Goal: Task Accomplishment & Management: Use online tool/utility

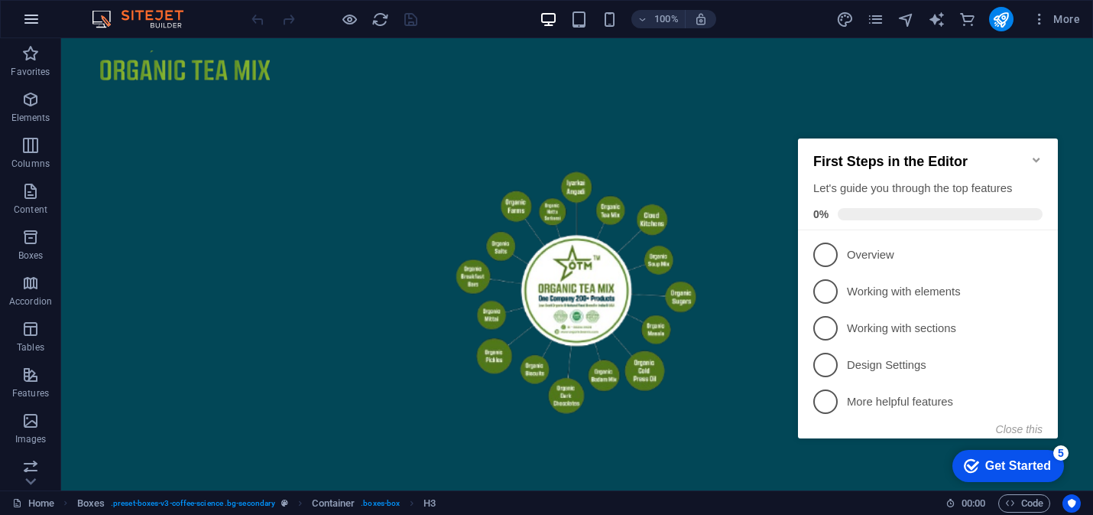
click at [28, 18] on icon "button" at bounding box center [31, 19] width 18 height 18
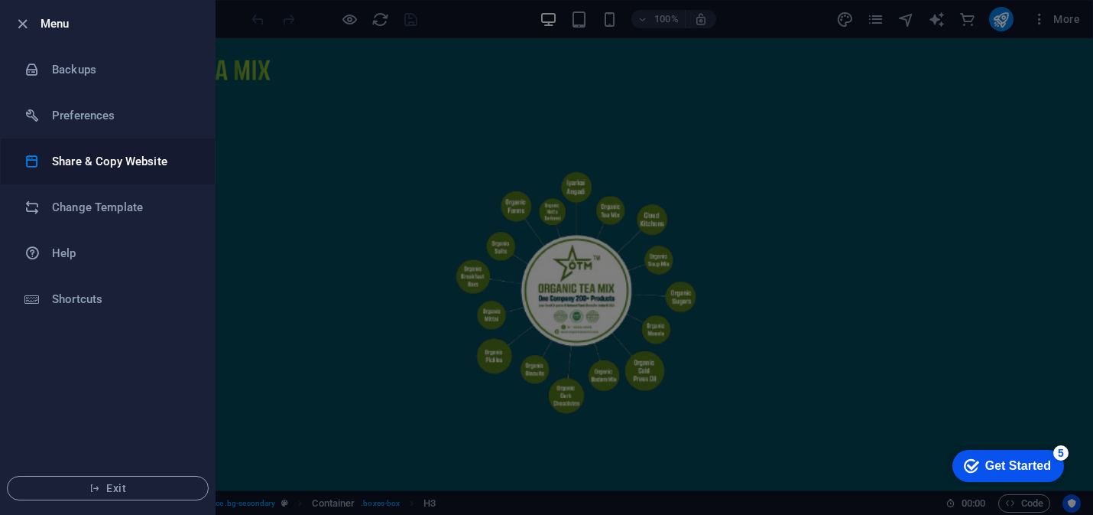
click at [111, 157] on h6 "Share & Copy Website" at bounding box center [122, 161] width 141 height 18
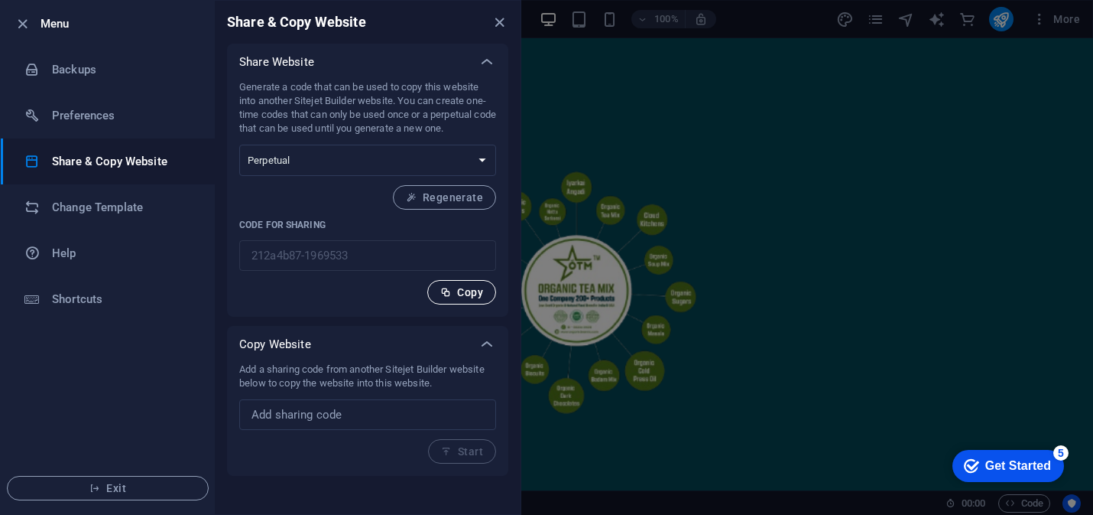
click at [456, 293] on span "Copy" at bounding box center [461, 292] width 43 height 12
click at [500, 20] on icon "close" at bounding box center [500, 23] width 18 height 18
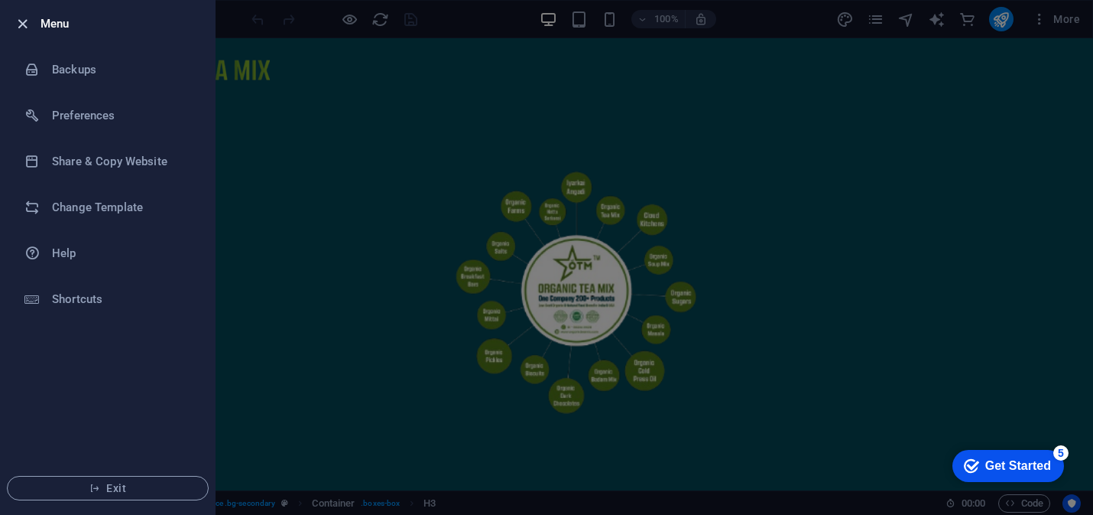
click at [20, 23] on icon "button" at bounding box center [23, 24] width 18 height 18
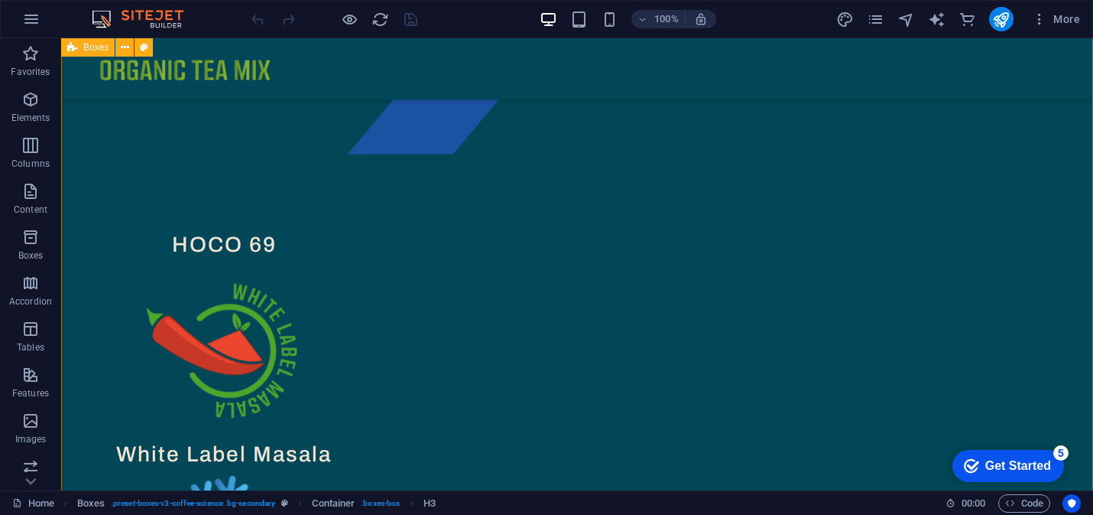
scroll to position [1308, 0]
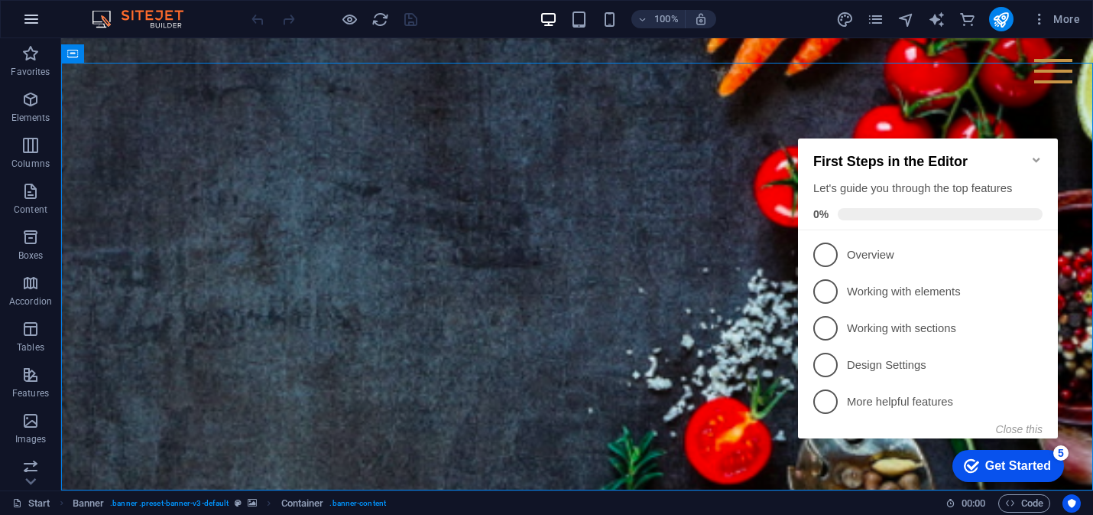
click at [26, 21] on icon "button" at bounding box center [31, 19] width 18 height 18
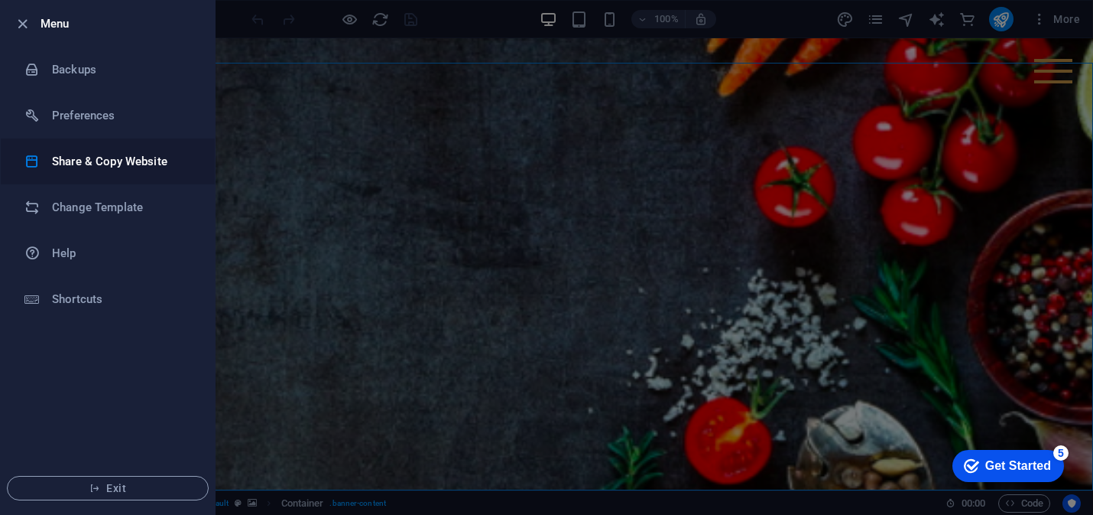
click at [110, 152] on h6 "Share & Copy Website" at bounding box center [122, 161] width 141 height 18
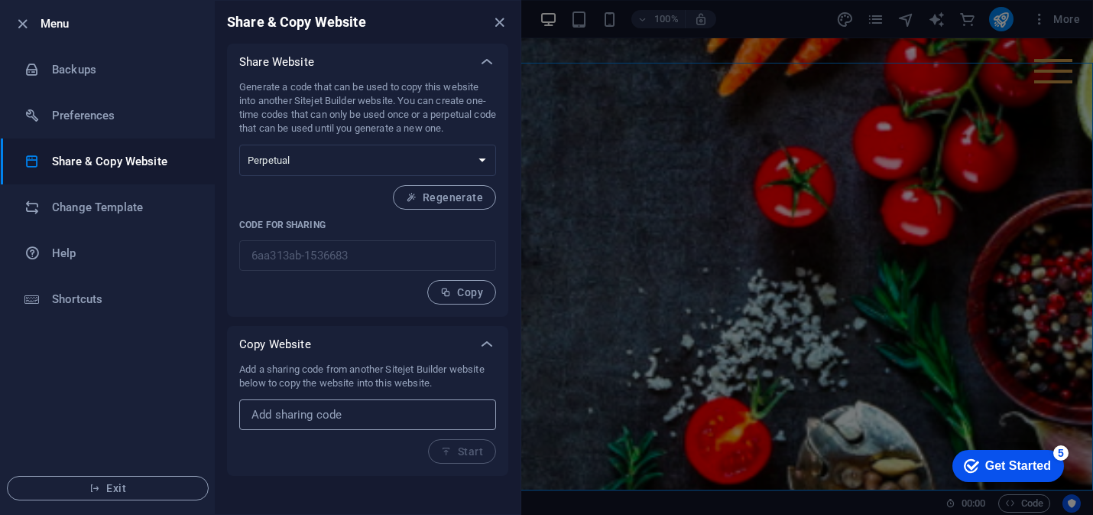
click at [334, 412] on input "text" at bounding box center [367, 414] width 257 height 31
paste input "212a4b87-1969533"
type input "212a4b87-1969533"
click at [459, 450] on span "Start" at bounding box center [462, 451] width 42 height 12
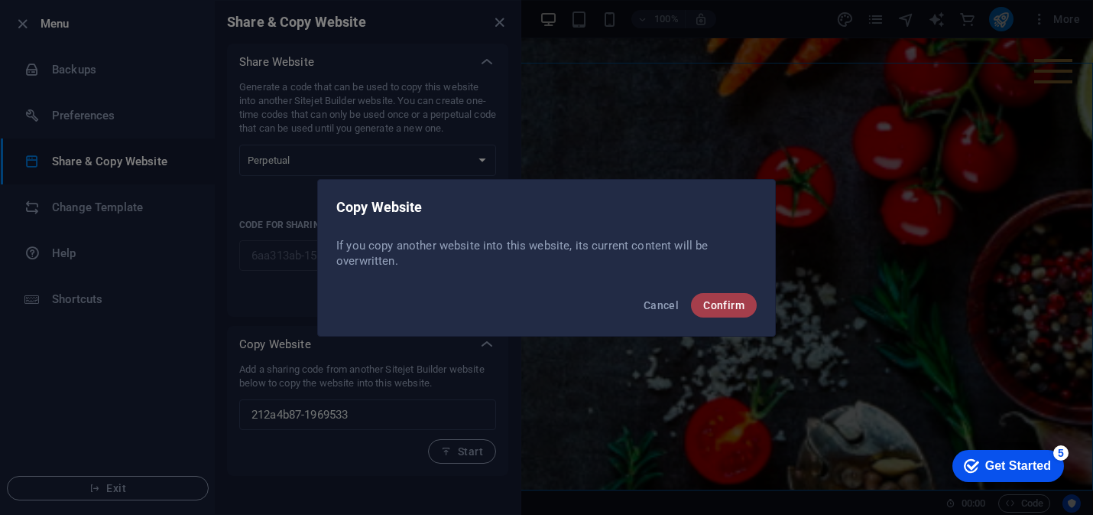
click at [703, 304] on span "Confirm" at bounding box center [723, 305] width 41 height 12
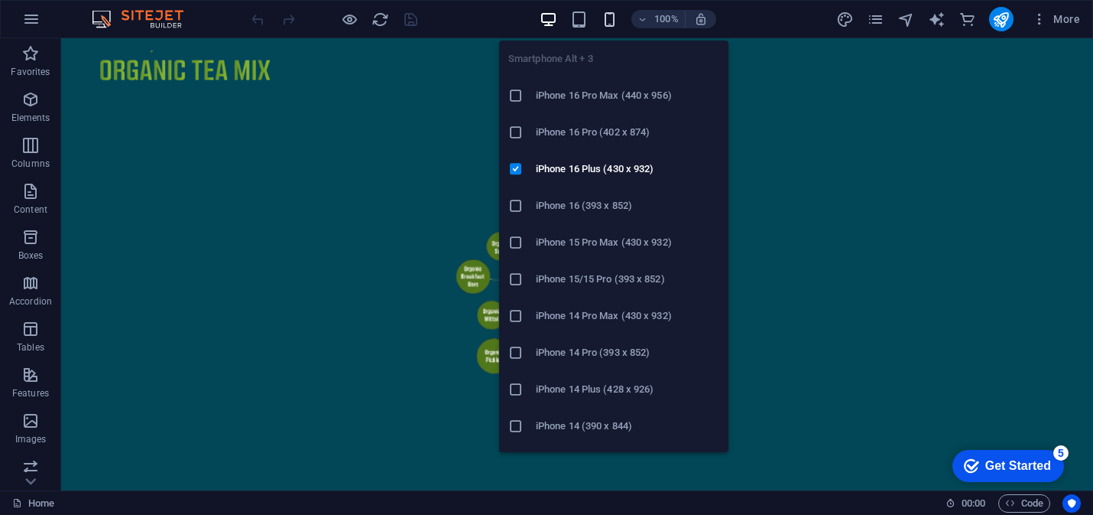
click at [616, 17] on icon "button" at bounding box center [610, 20] width 18 height 18
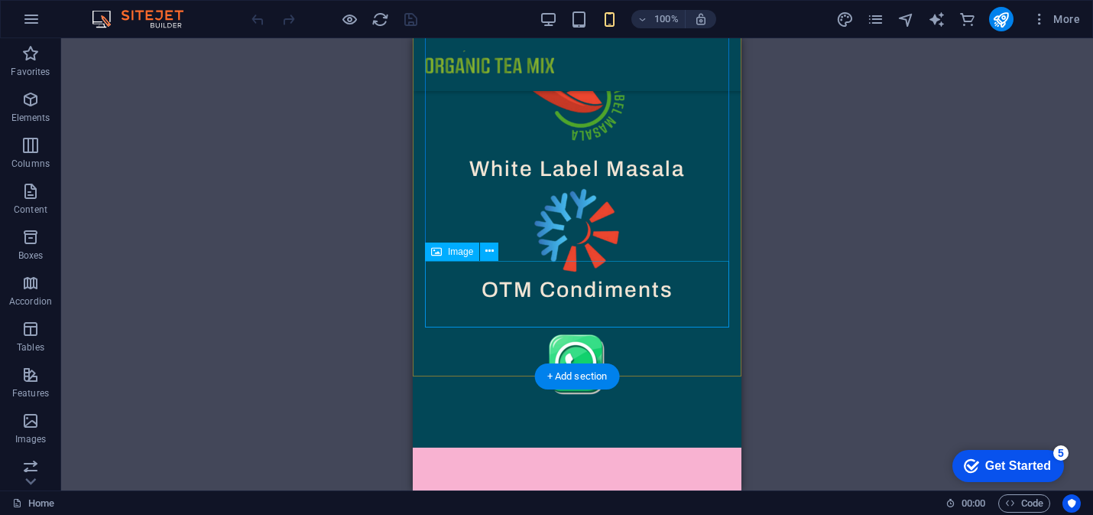
scroll to position [1051, 0]
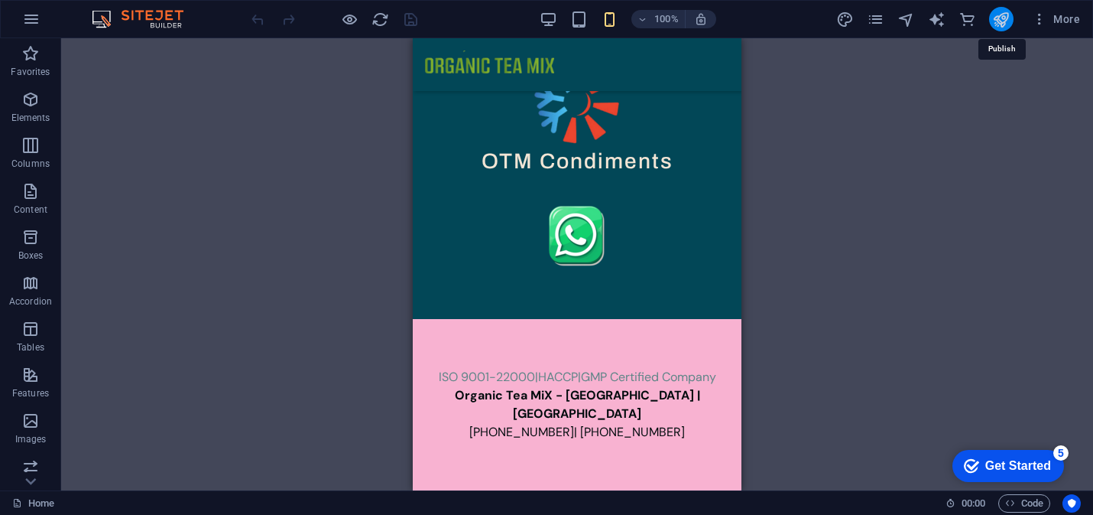
click at [998, 18] on icon "publish" at bounding box center [1001, 20] width 18 height 18
